Goal: Find specific page/section: Find specific page/section

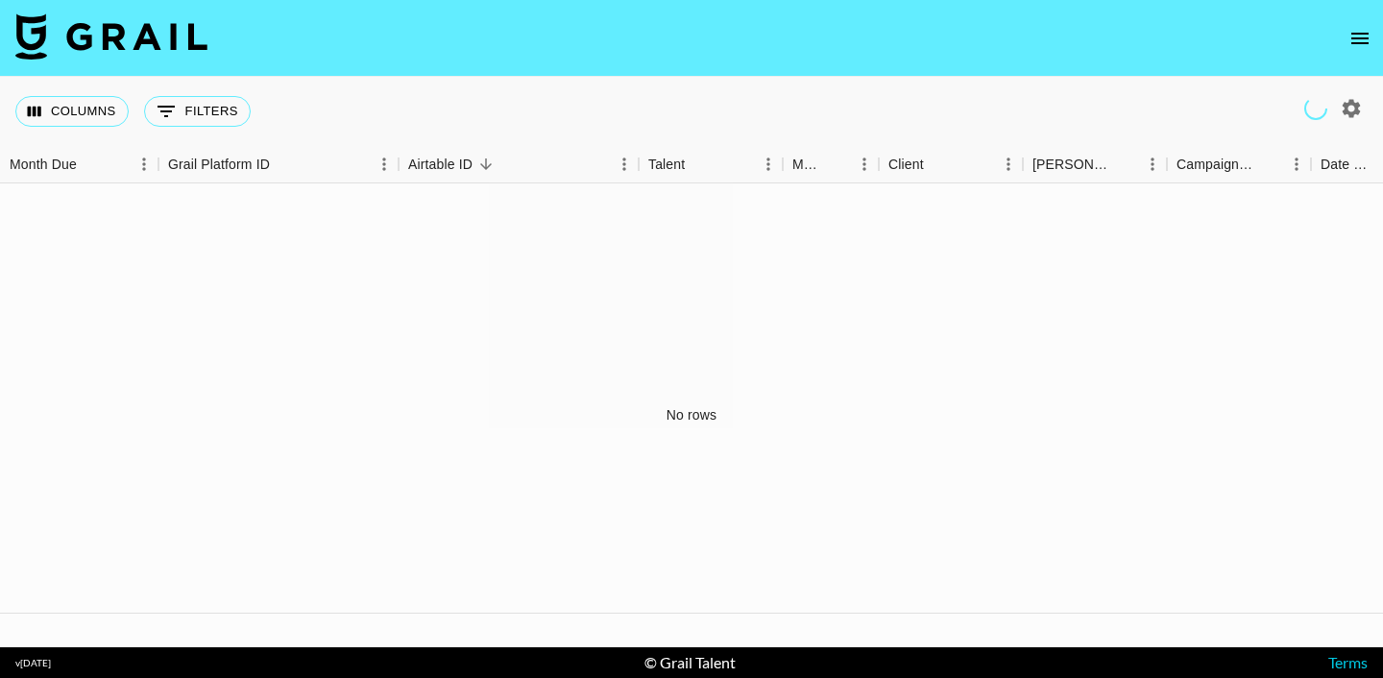
click at [1356, 50] on button "open drawer" at bounding box center [1360, 38] width 38 height 38
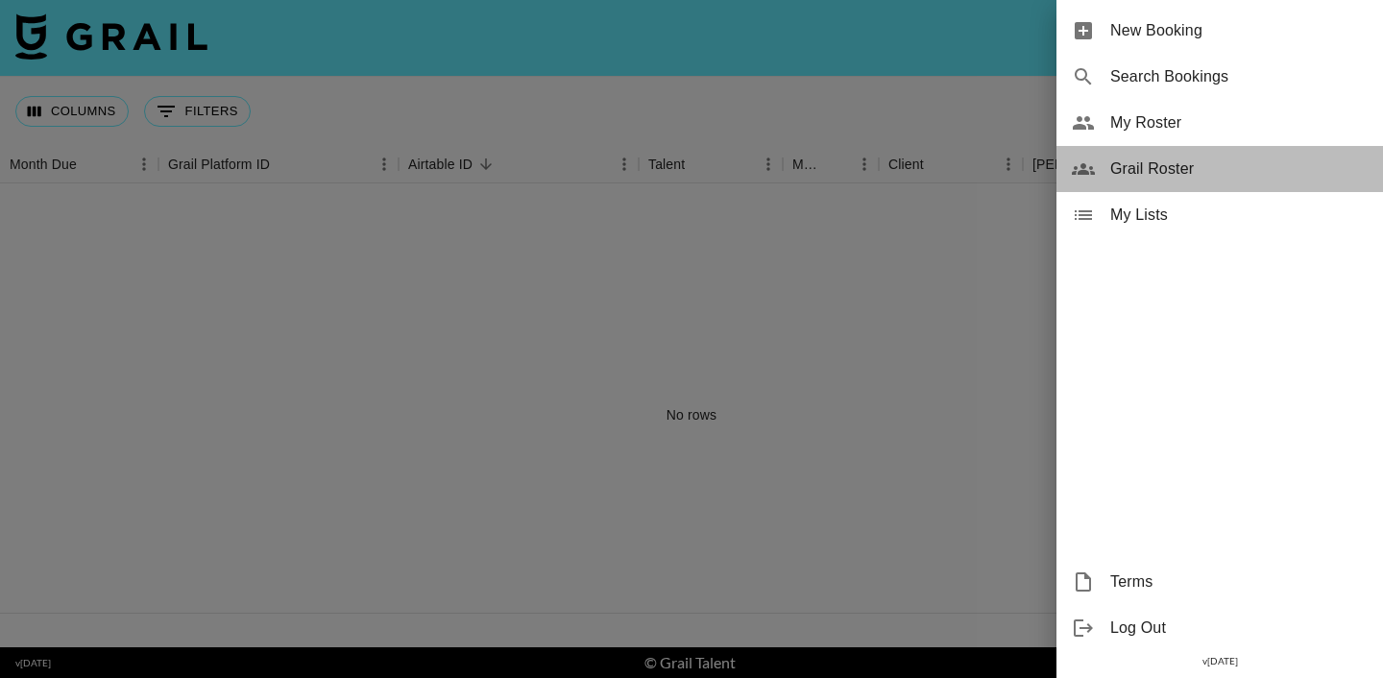
click at [1221, 160] on span "Grail Roster" at bounding box center [1238, 169] width 257 height 23
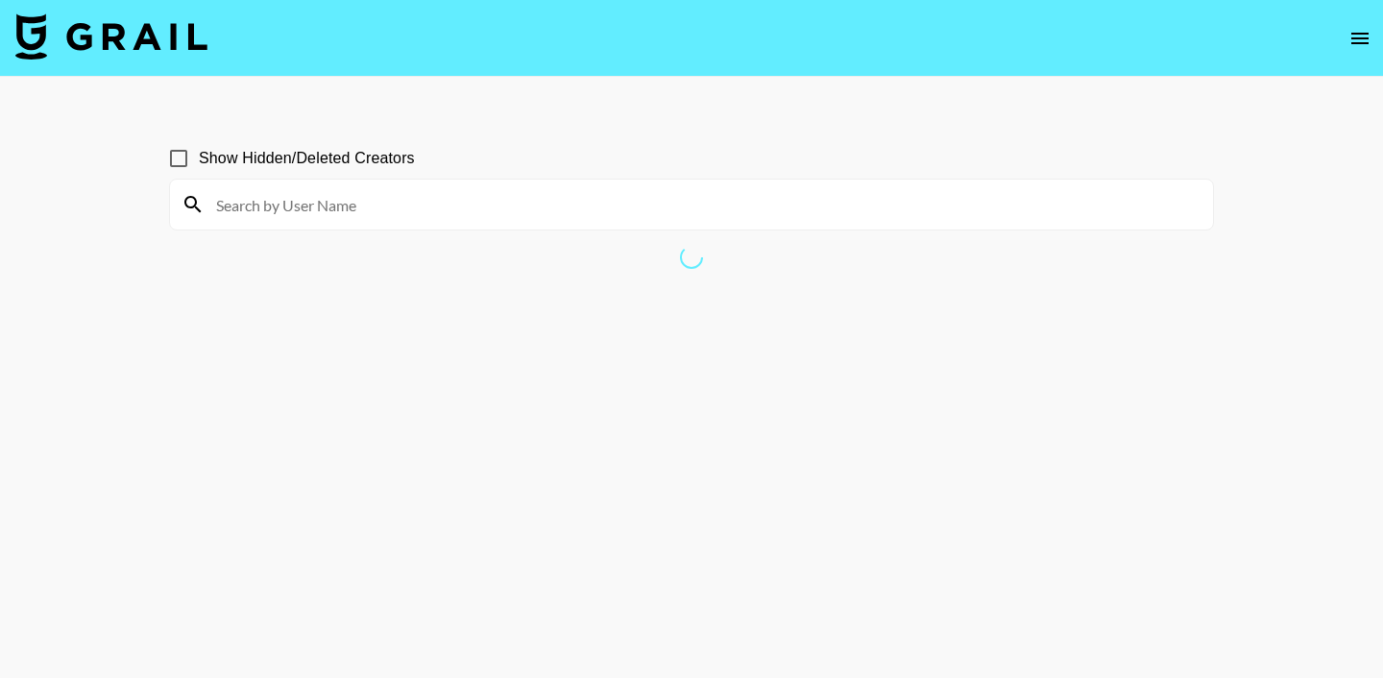
click at [472, 192] on input at bounding box center [703, 204] width 997 height 31
type input "ab"
click at [310, 174] on label "Show Hidden/Deleted Creators" at bounding box center [286, 158] width 256 height 40
click at [199, 174] on input "Show Hidden/Deleted Creators" at bounding box center [178, 158] width 40 height 40
checkbox input "true"
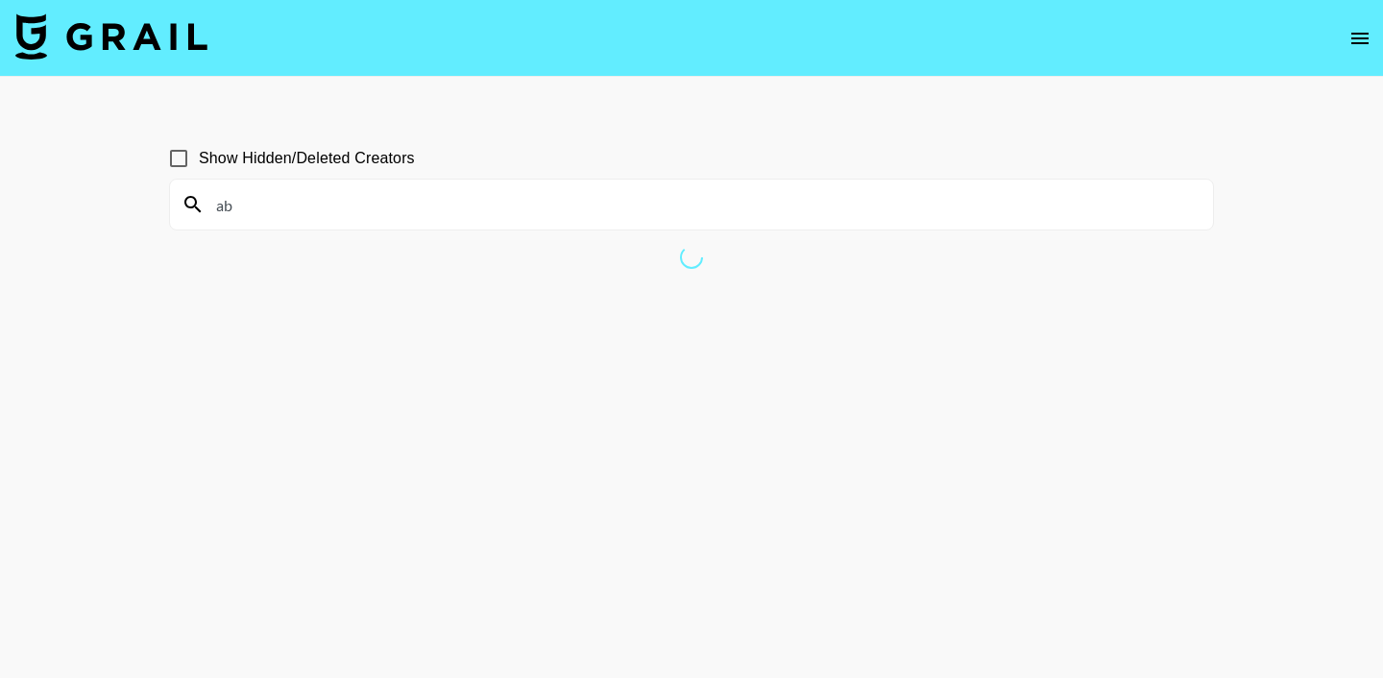
click at [310, 225] on div "ab" at bounding box center [691, 205] width 1043 height 50
click at [273, 206] on input "ab" at bounding box center [703, 204] width 997 height 31
click at [201, 206] on div "ab" at bounding box center [691, 205] width 1043 height 50
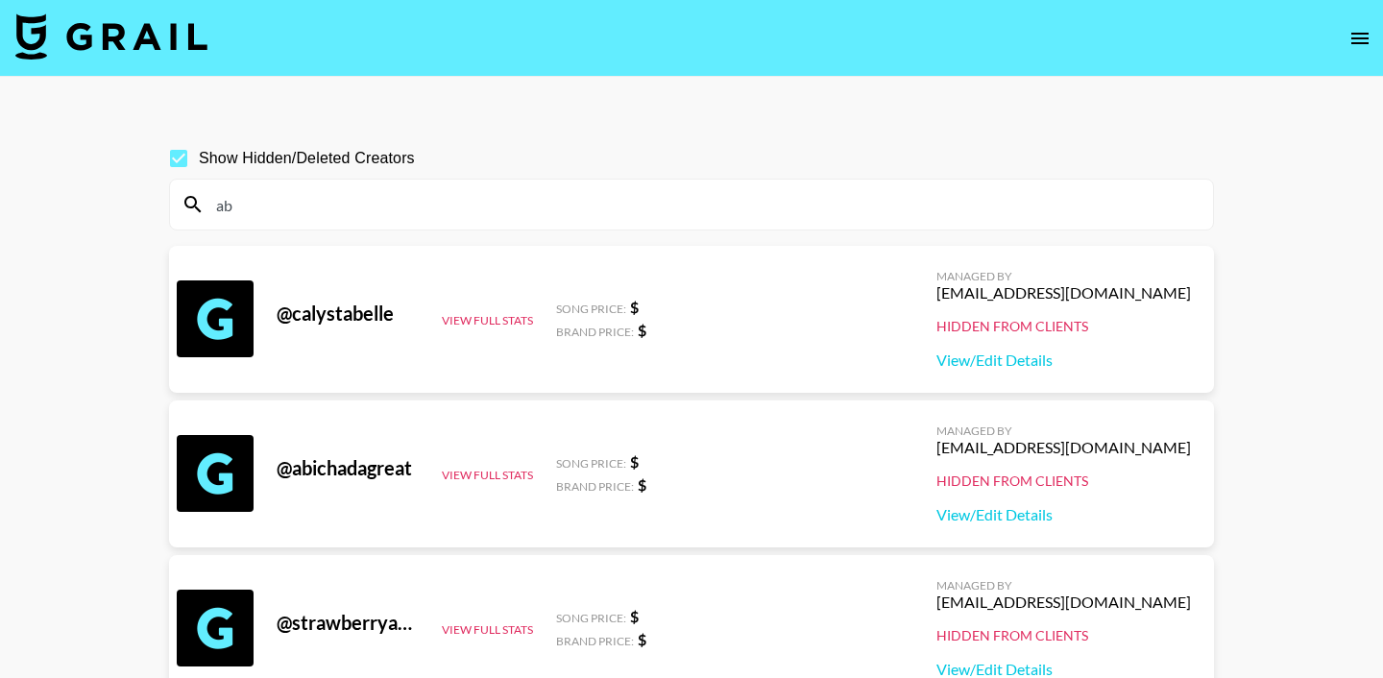
click at [414, 208] on input "ab" at bounding box center [703, 204] width 997 height 31
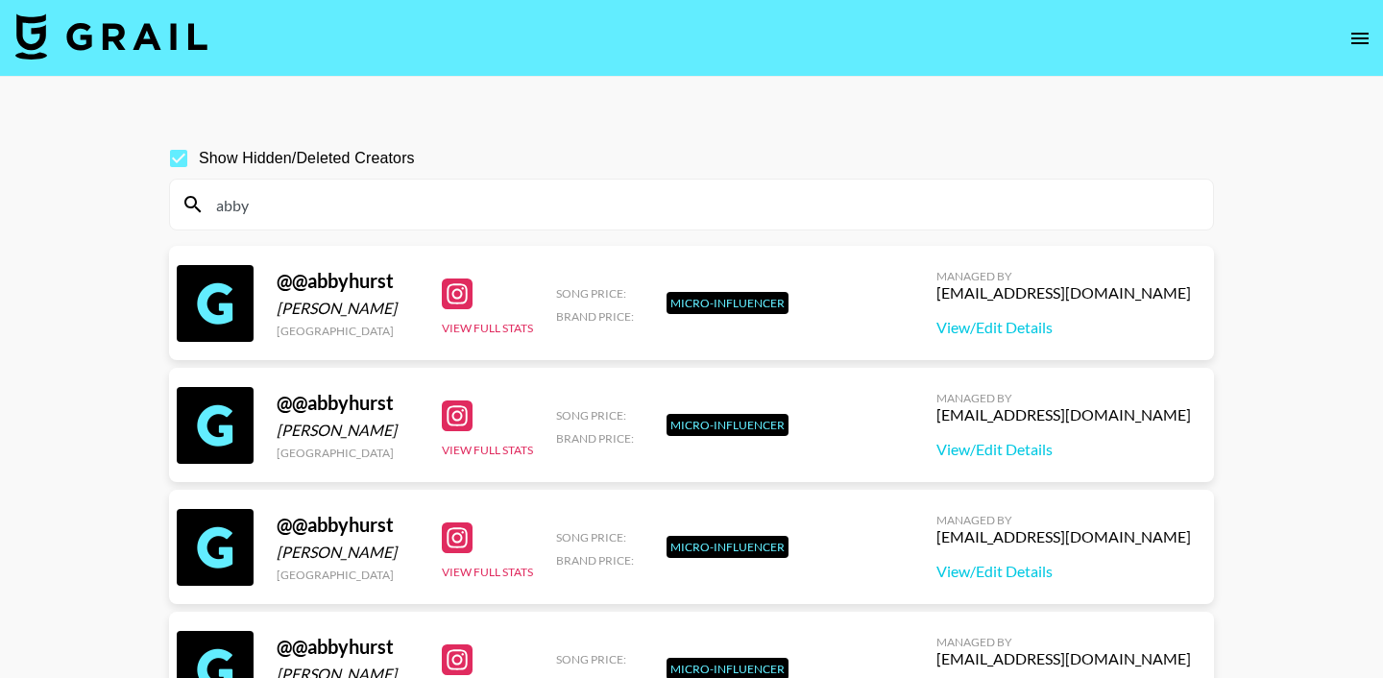
type input "abby"
click at [181, 161] on input "Show Hidden/Deleted Creators" at bounding box center [178, 158] width 40 height 40
checkbox input "false"
click at [283, 206] on input "abby" at bounding box center [703, 204] width 997 height 31
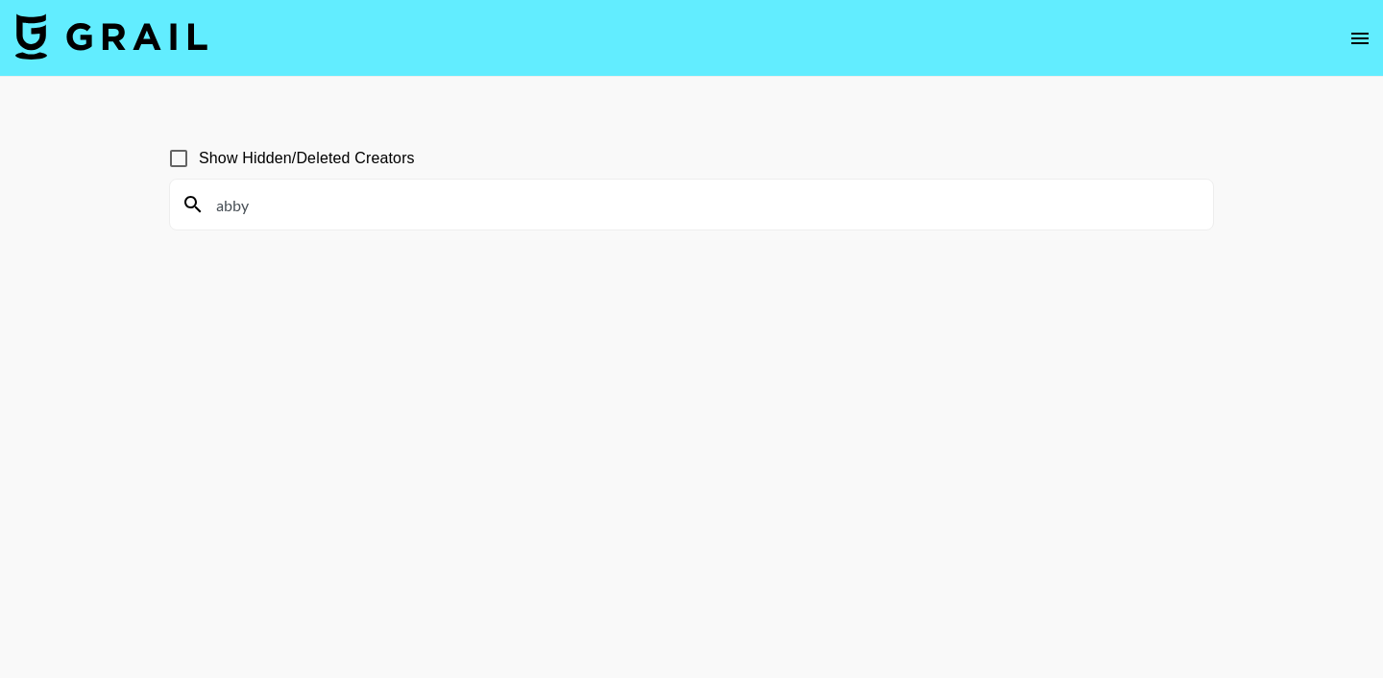
type input "abby"
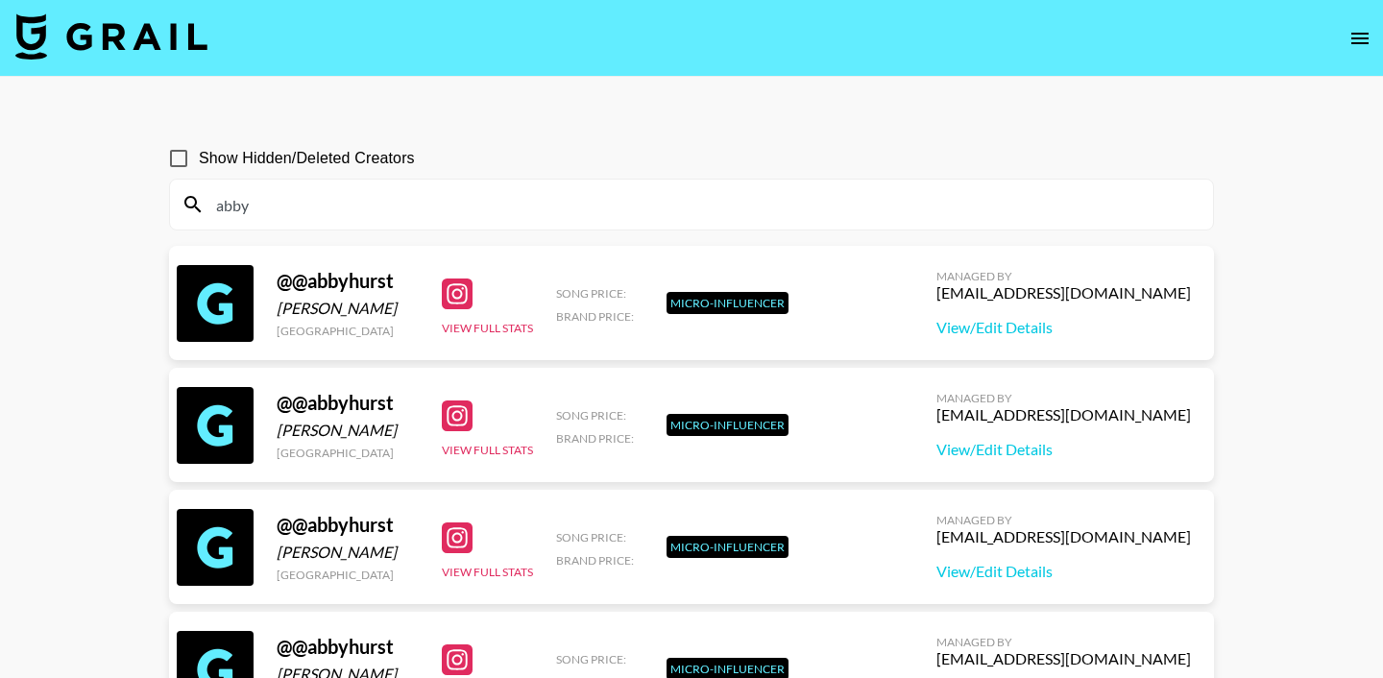
click at [1377, 33] on button "open drawer" at bounding box center [1360, 38] width 38 height 38
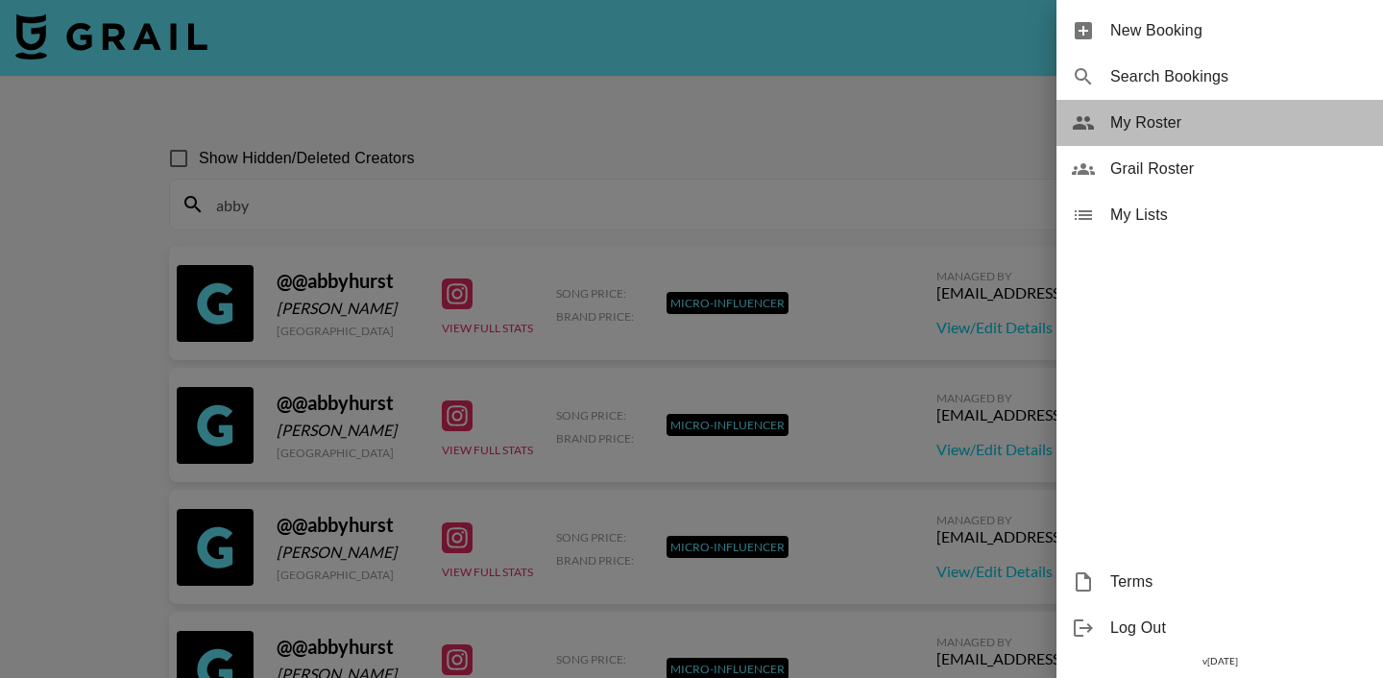
click at [1271, 122] on span "My Roster" at bounding box center [1238, 122] width 257 height 23
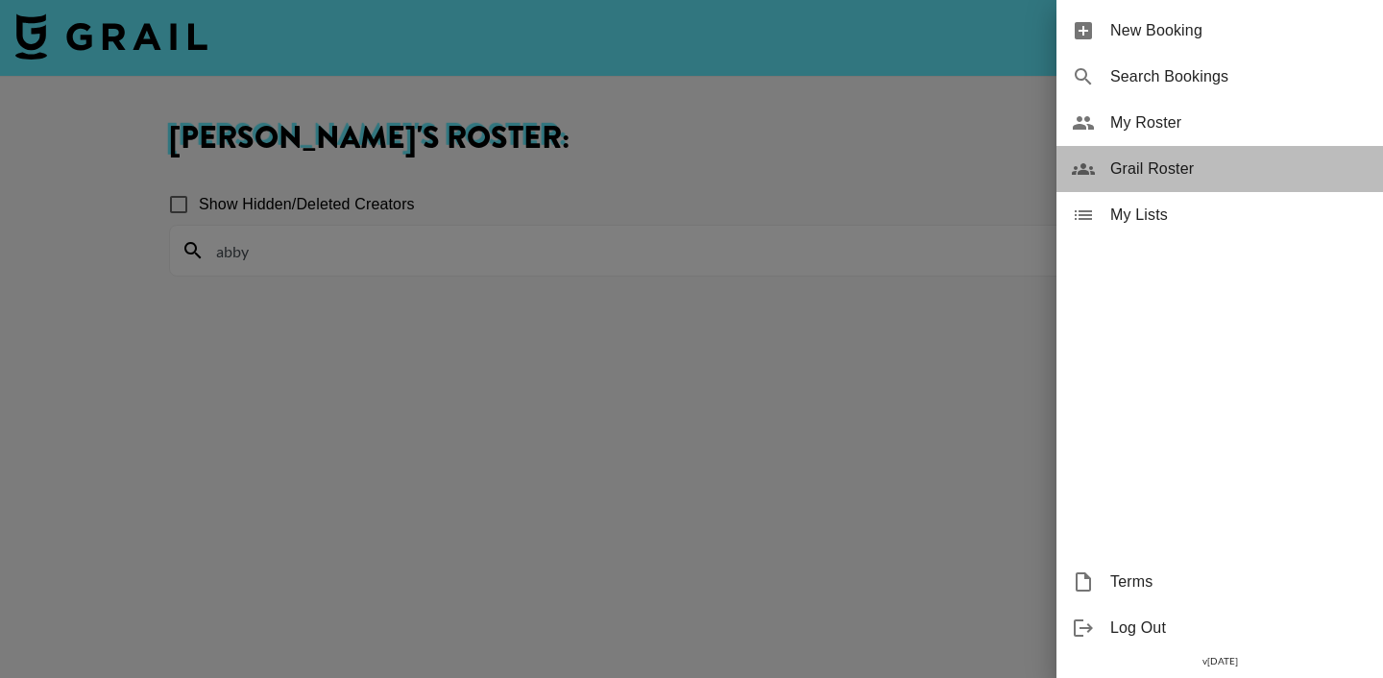
click at [1204, 177] on span "Grail Roster" at bounding box center [1238, 169] width 257 height 23
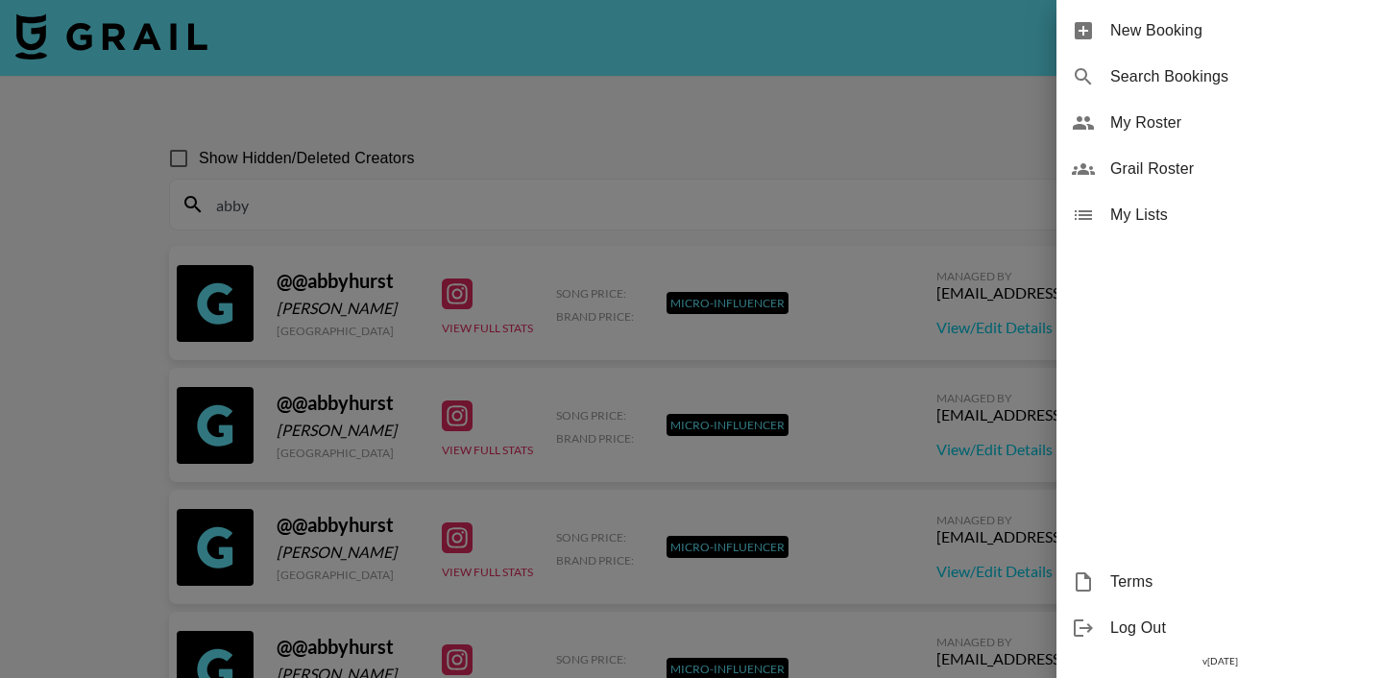
click at [338, 215] on div at bounding box center [691, 339] width 1383 height 678
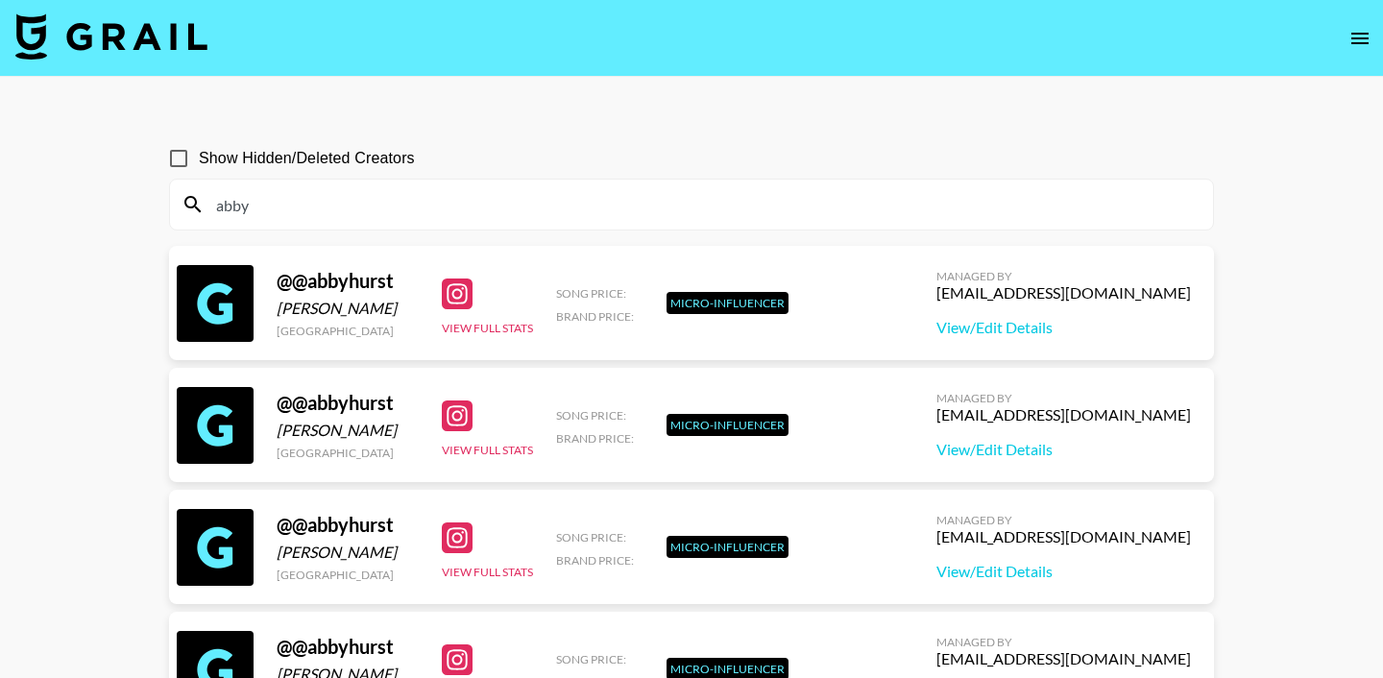
click at [338, 215] on input "abby" at bounding box center [703, 204] width 997 height 31
